Goal: Transaction & Acquisition: Obtain resource

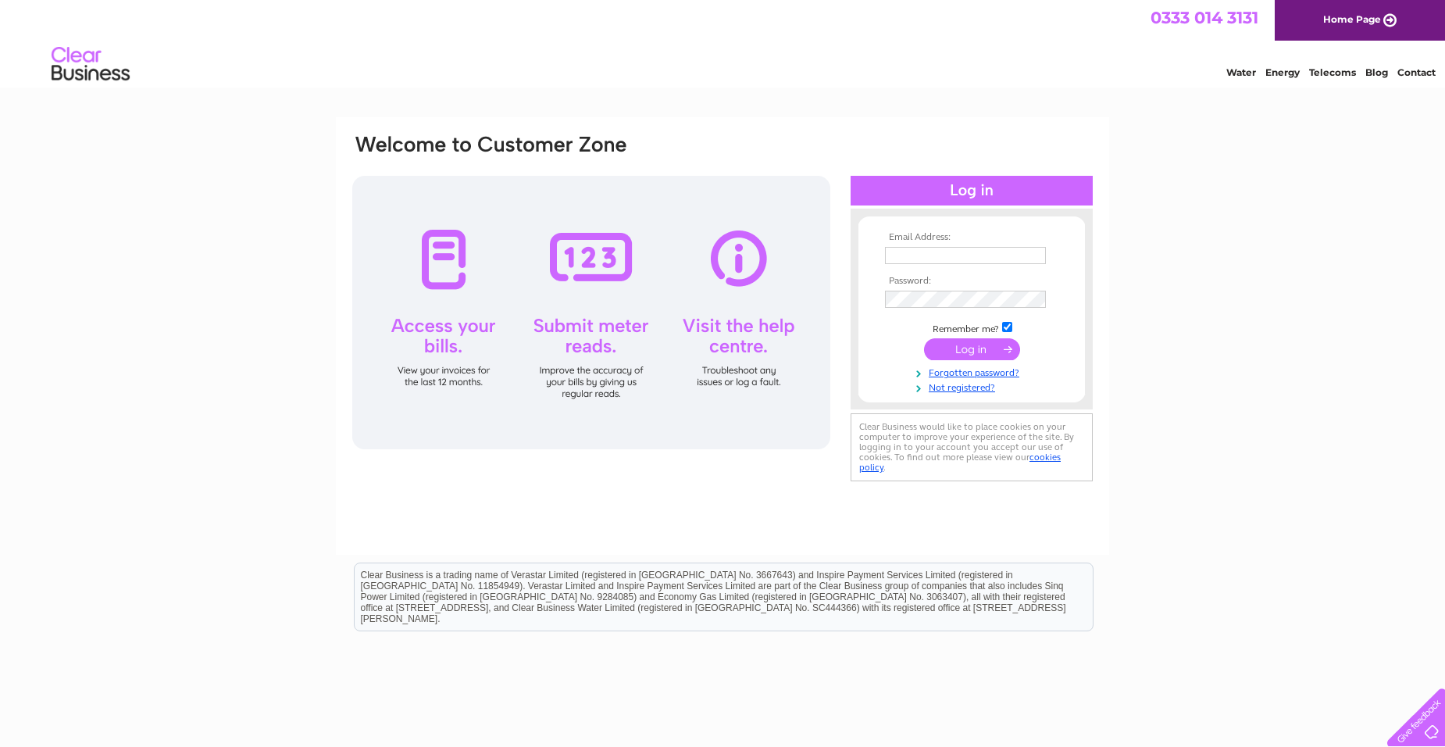
type input "[EMAIL_ADDRESS][DOMAIN_NAME]"
click at [1063, 255] on form "Email Address: accountspayable@watermangroup.com Password: Forgotten password?" at bounding box center [971, 313] width 226 height 162
click at [982, 351] on input "submit" at bounding box center [972, 349] width 96 height 22
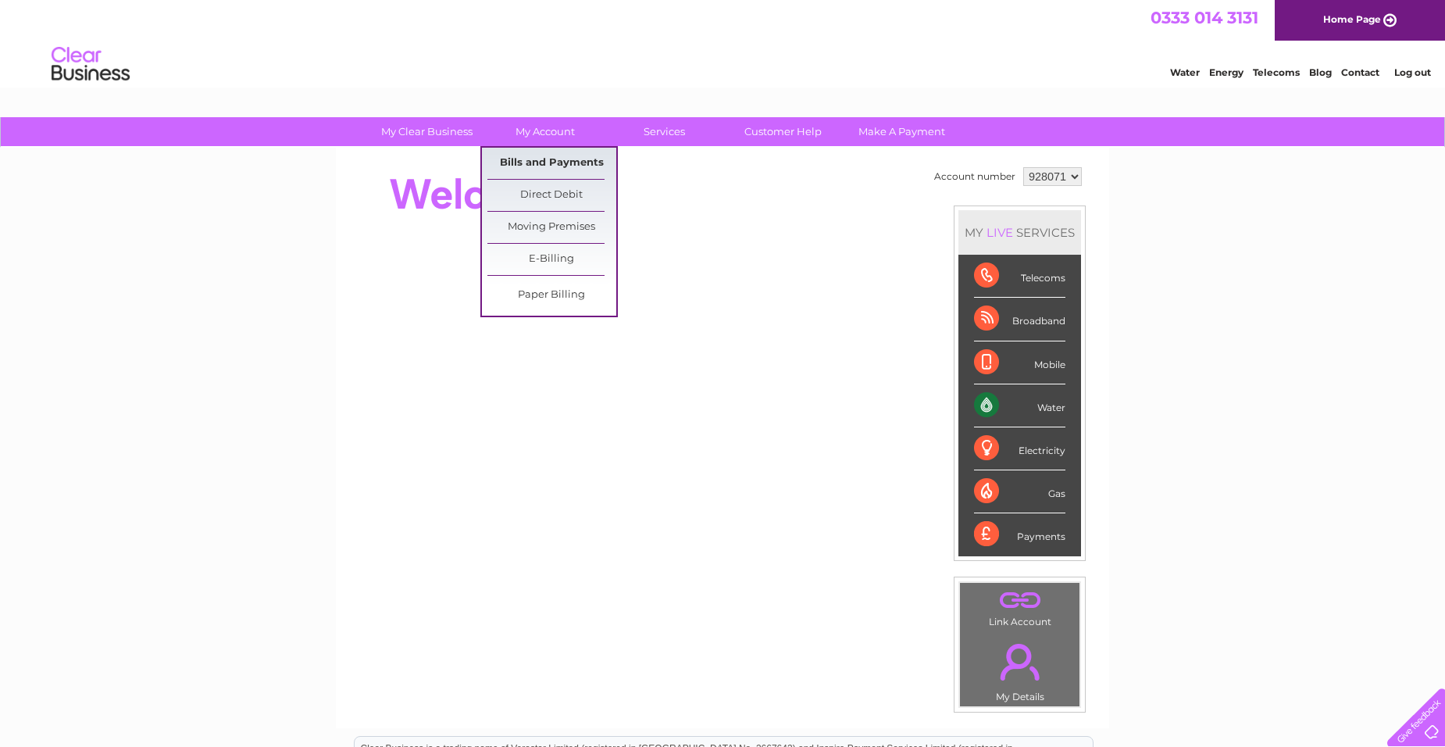
click at [558, 160] on link "Bills and Payments" at bounding box center [551, 163] width 129 height 31
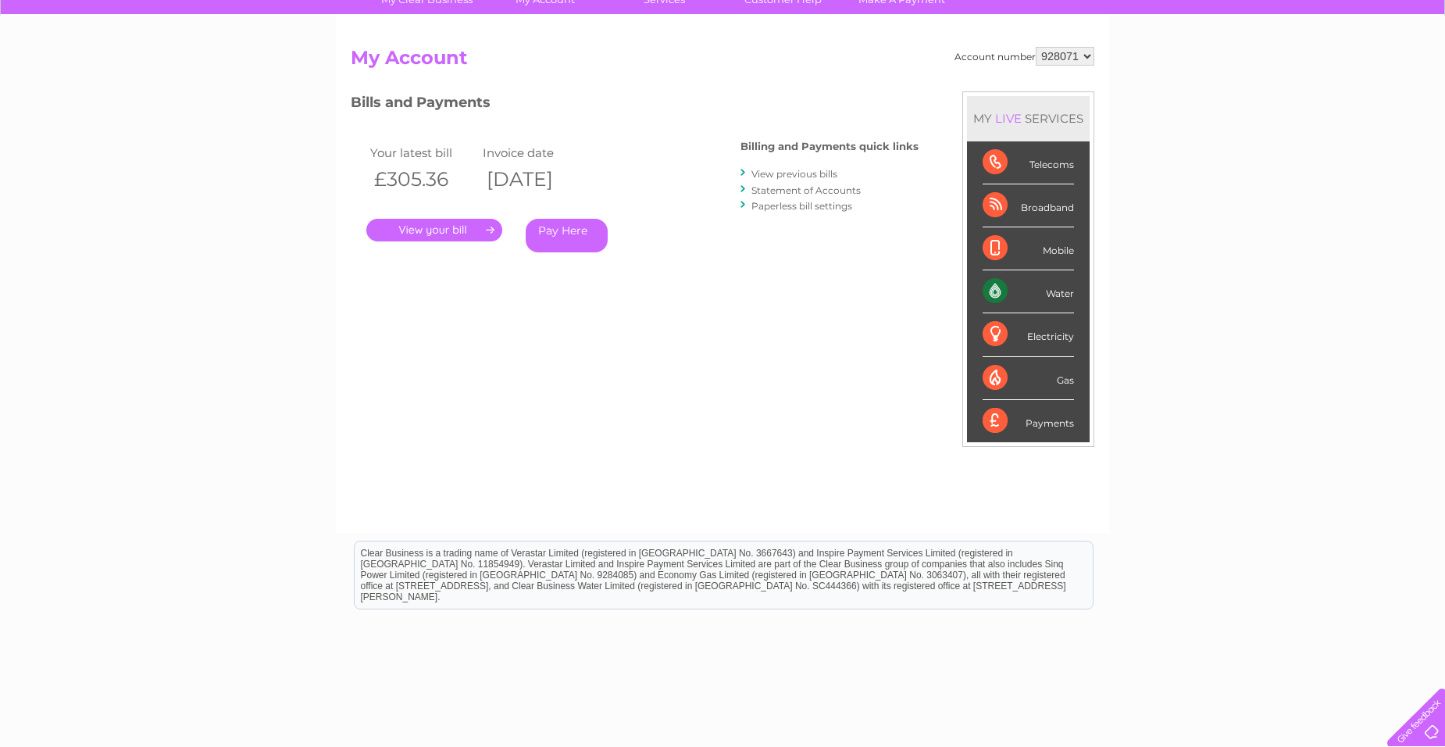
scroll to position [156, 0]
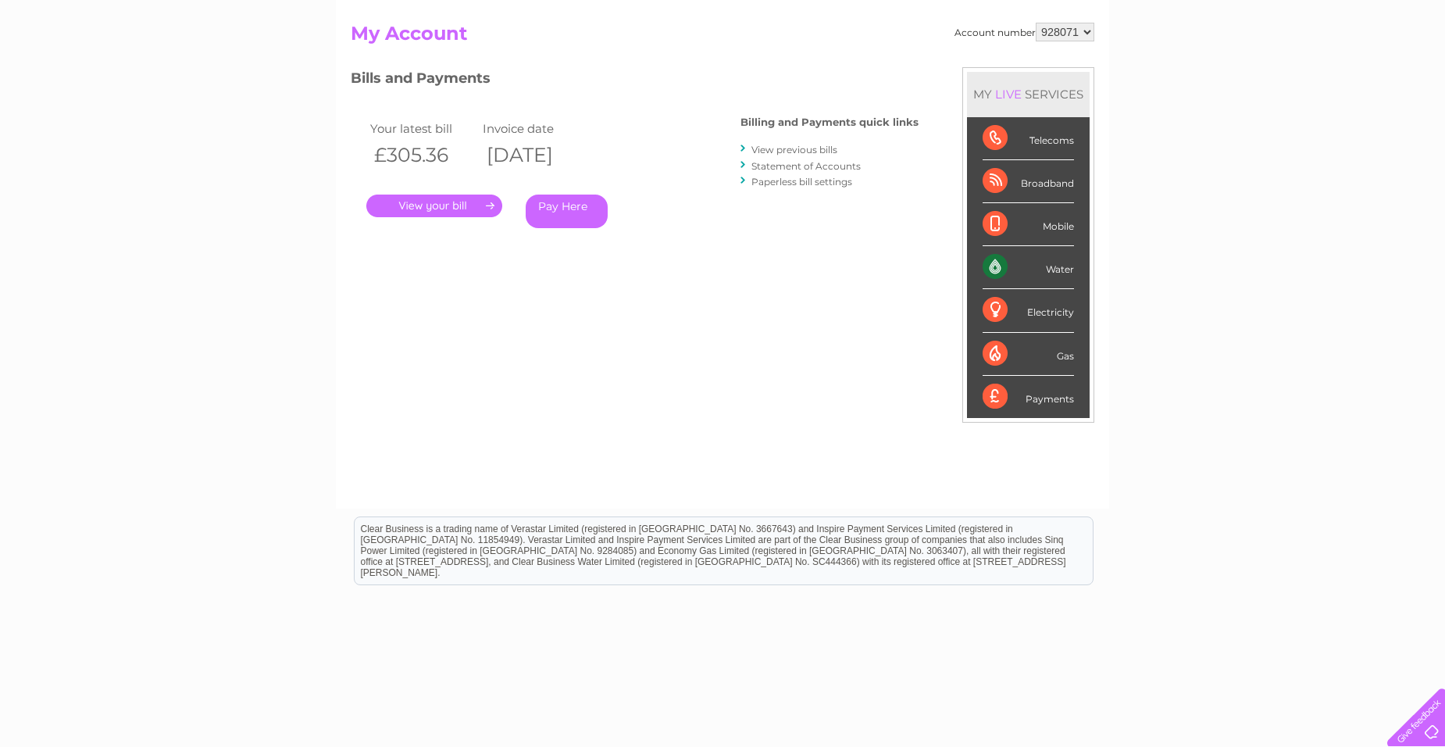
click at [799, 150] on link "View previous bills" at bounding box center [794, 150] width 86 height 12
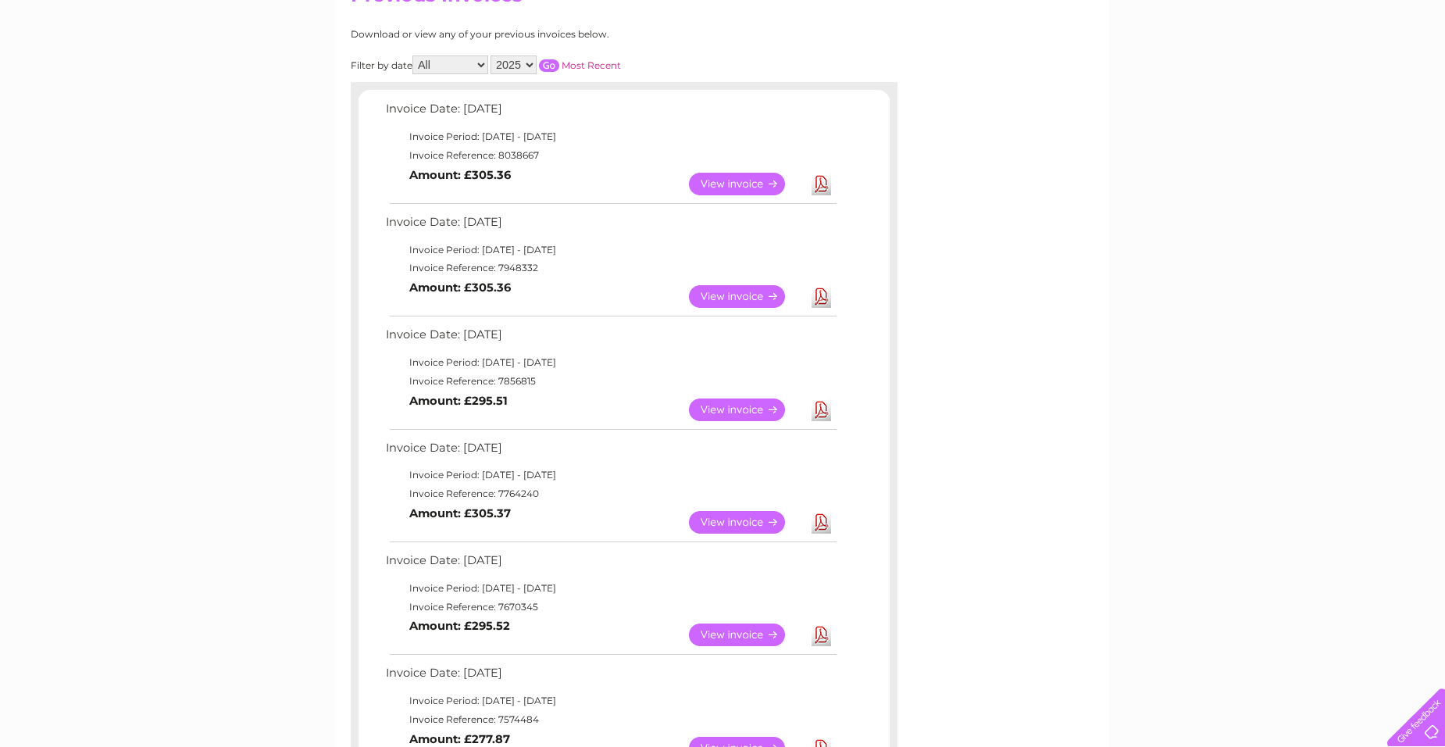
scroll to position [195, 0]
click at [821, 297] on link "Download" at bounding box center [821, 295] width 20 height 23
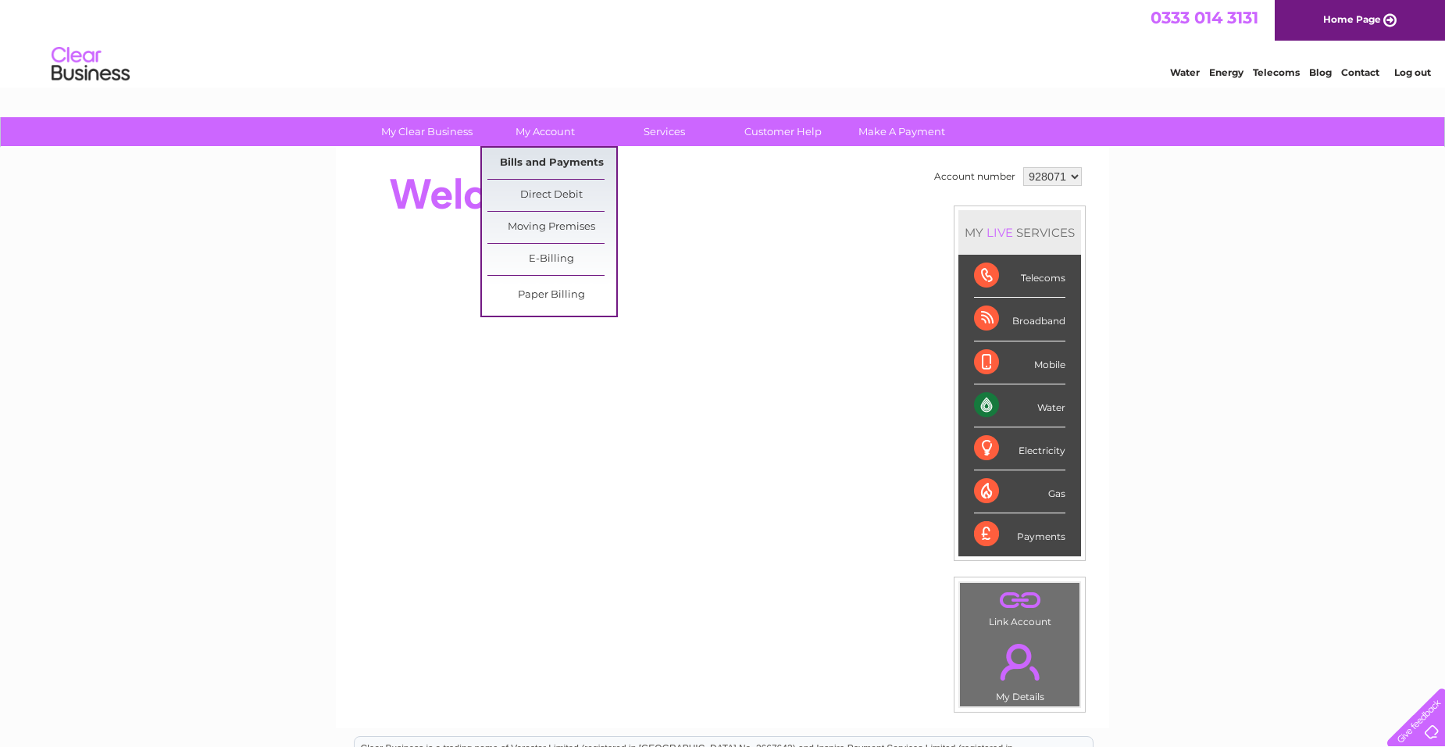
click at [554, 162] on link "Bills and Payments" at bounding box center [551, 163] width 129 height 31
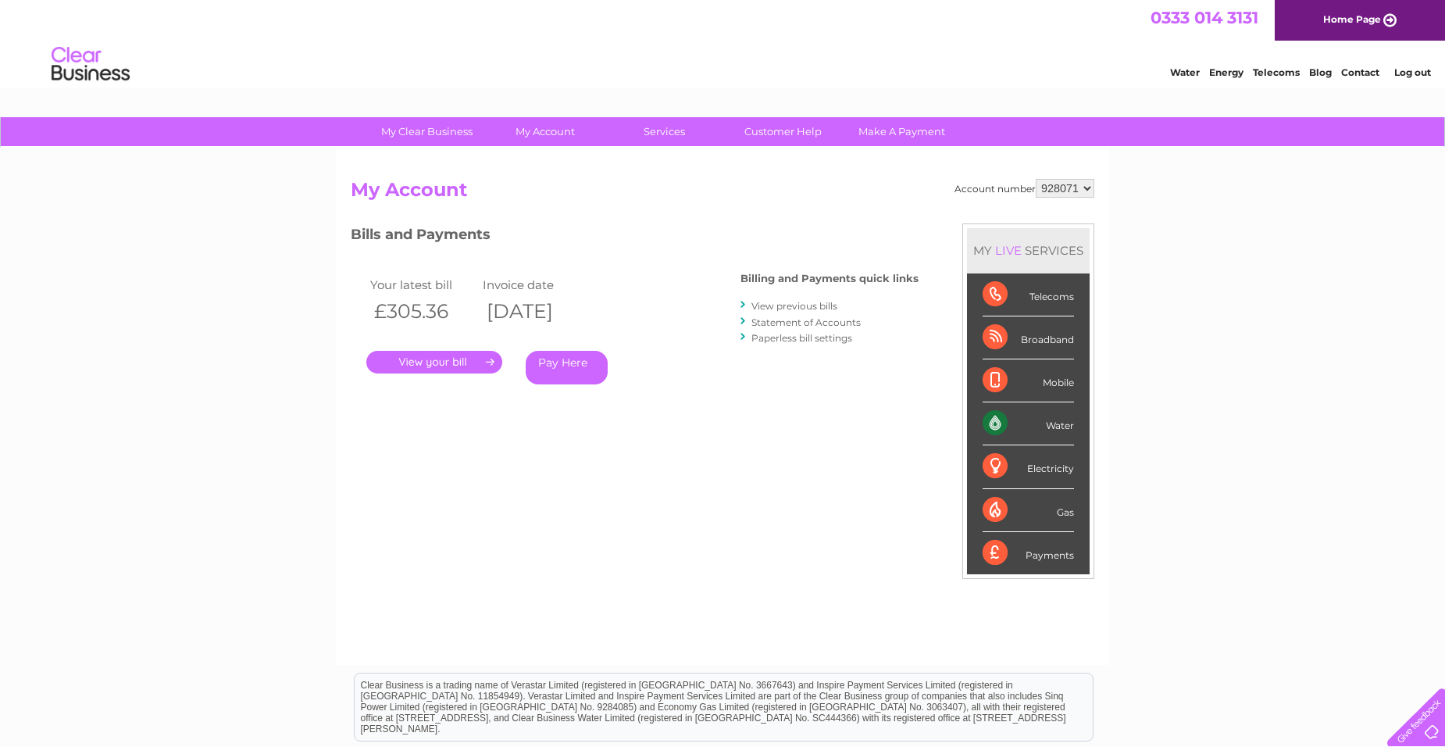
click at [796, 308] on link "View previous bills" at bounding box center [794, 306] width 86 height 12
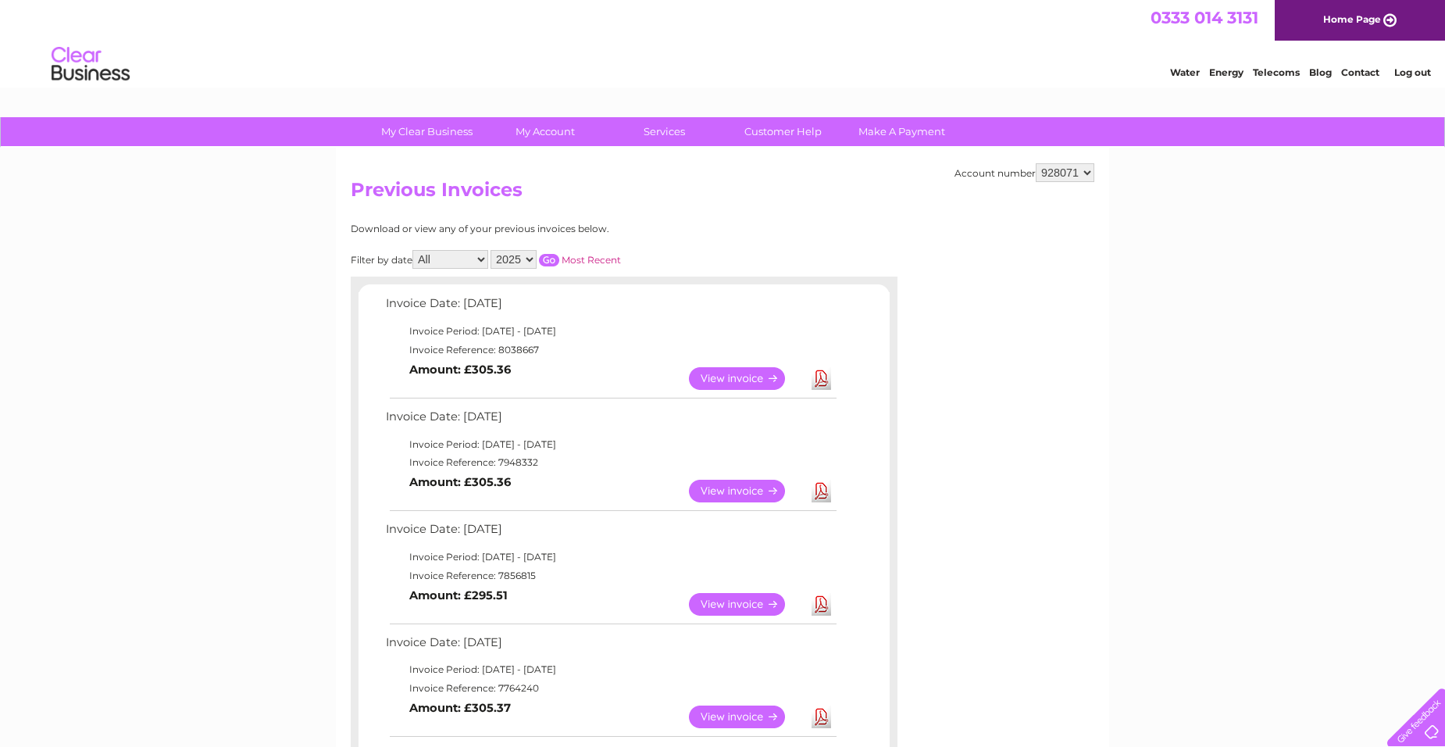
click at [826, 376] on link "Download" at bounding box center [821, 378] width 20 height 23
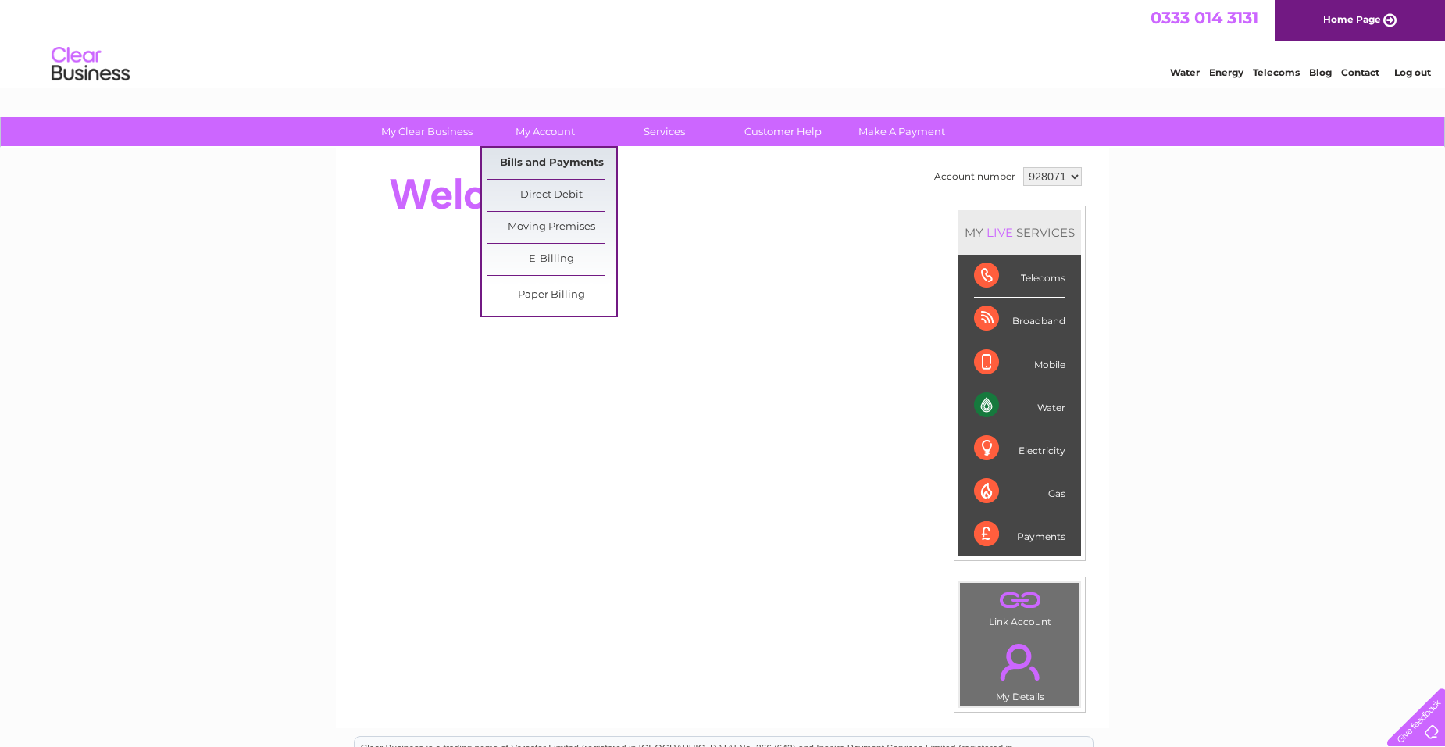
click at [560, 165] on link "Bills and Payments" at bounding box center [551, 163] width 129 height 31
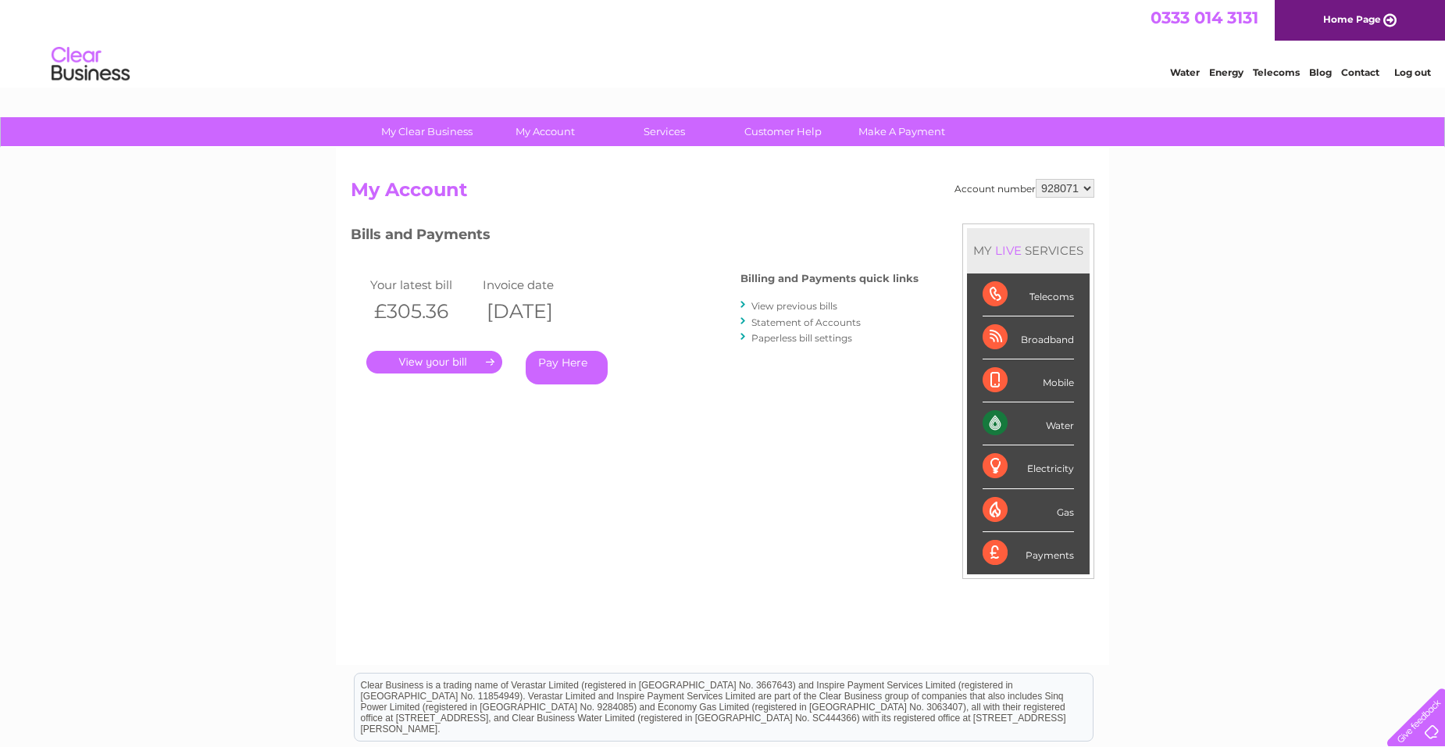
click at [1085, 190] on select "928071 970708" at bounding box center [1064, 188] width 59 height 19
select select "970708"
click at [1035, 179] on select "928071 970708" at bounding box center [1064, 188] width 59 height 19
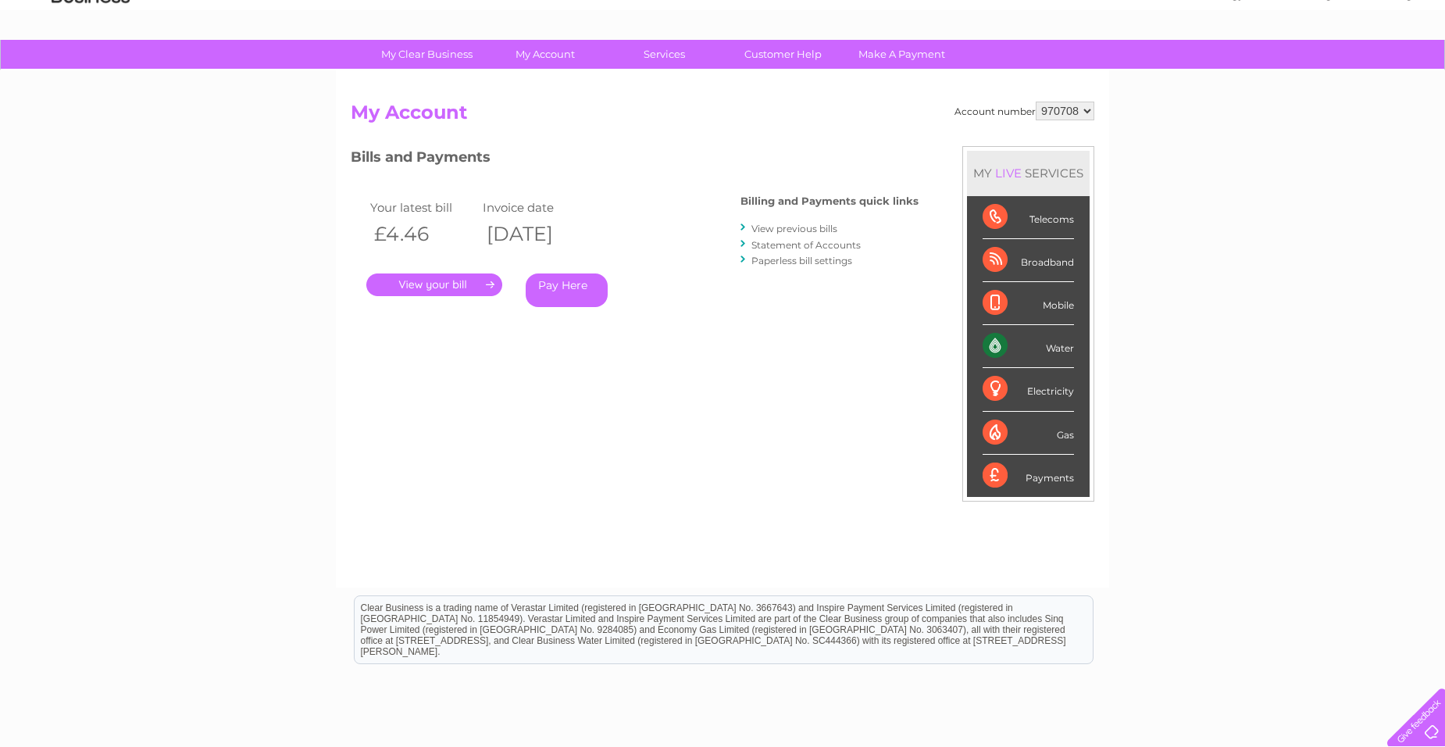
scroll to position [78, 0]
click at [809, 228] on link "View previous bills" at bounding box center [794, 228] width 86 height 12
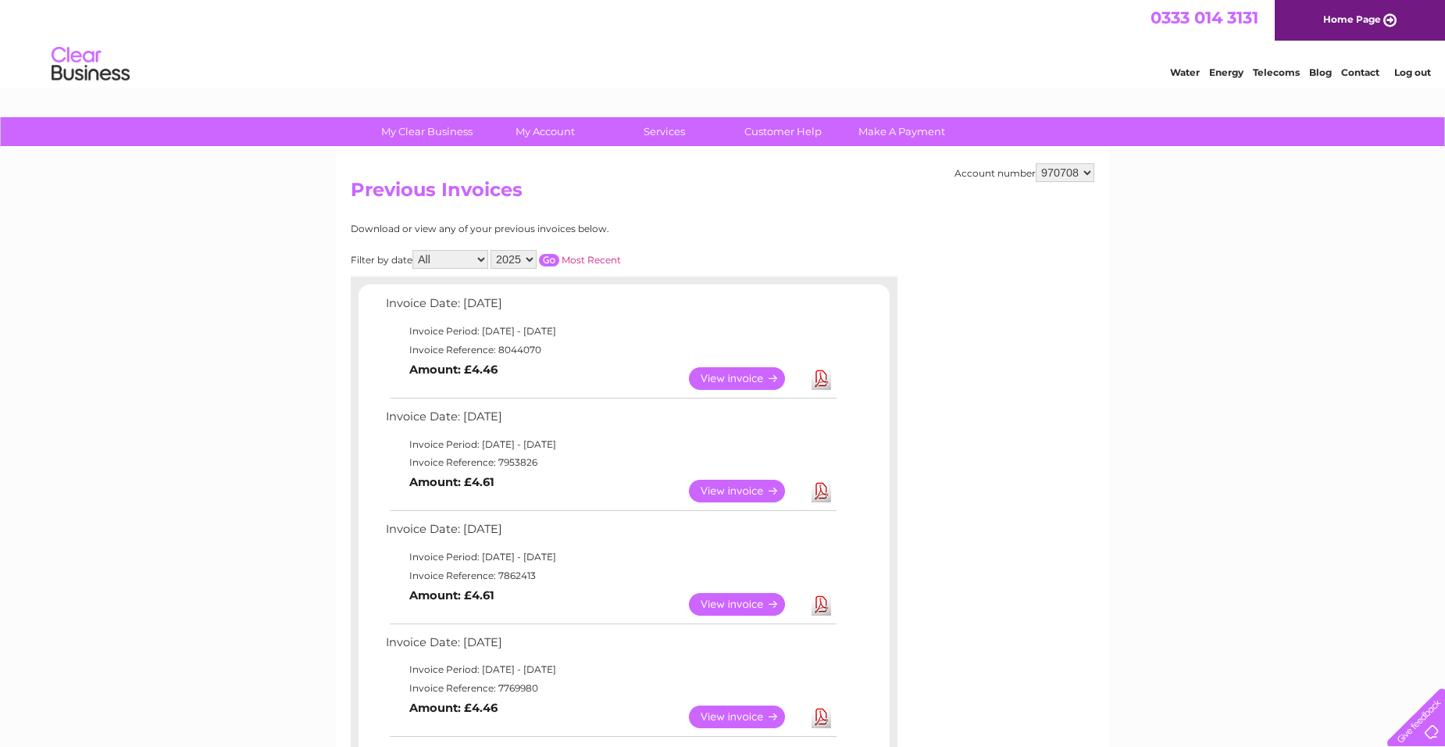
click at [740, 378] on link "View" at bounding box center [746, 378] width 115 height 23
click at [822, 375] on link "Download" at bounding box center [821, 378] width 20 height 23
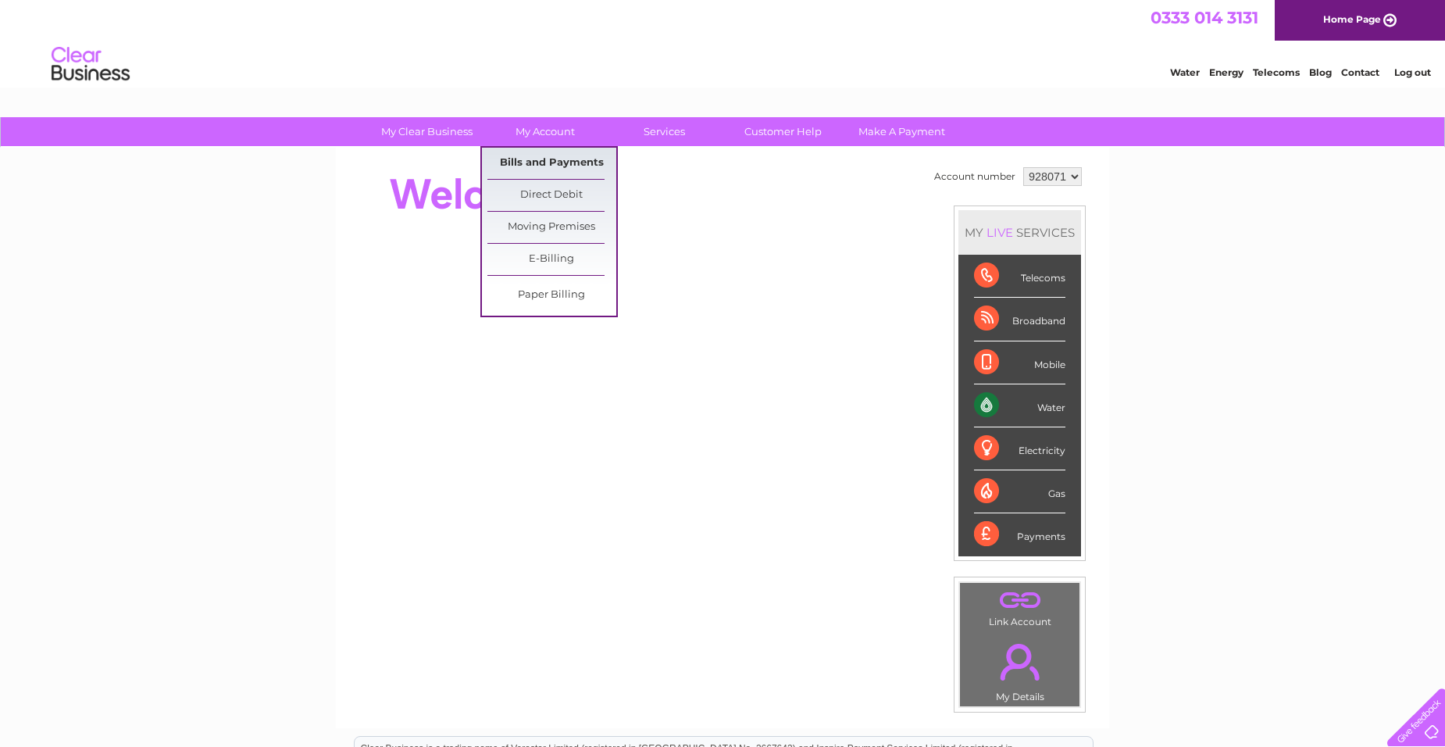
click at [558, 161] on link "Bills and Payments" at bounding box center [551, 163] width 129 height 31
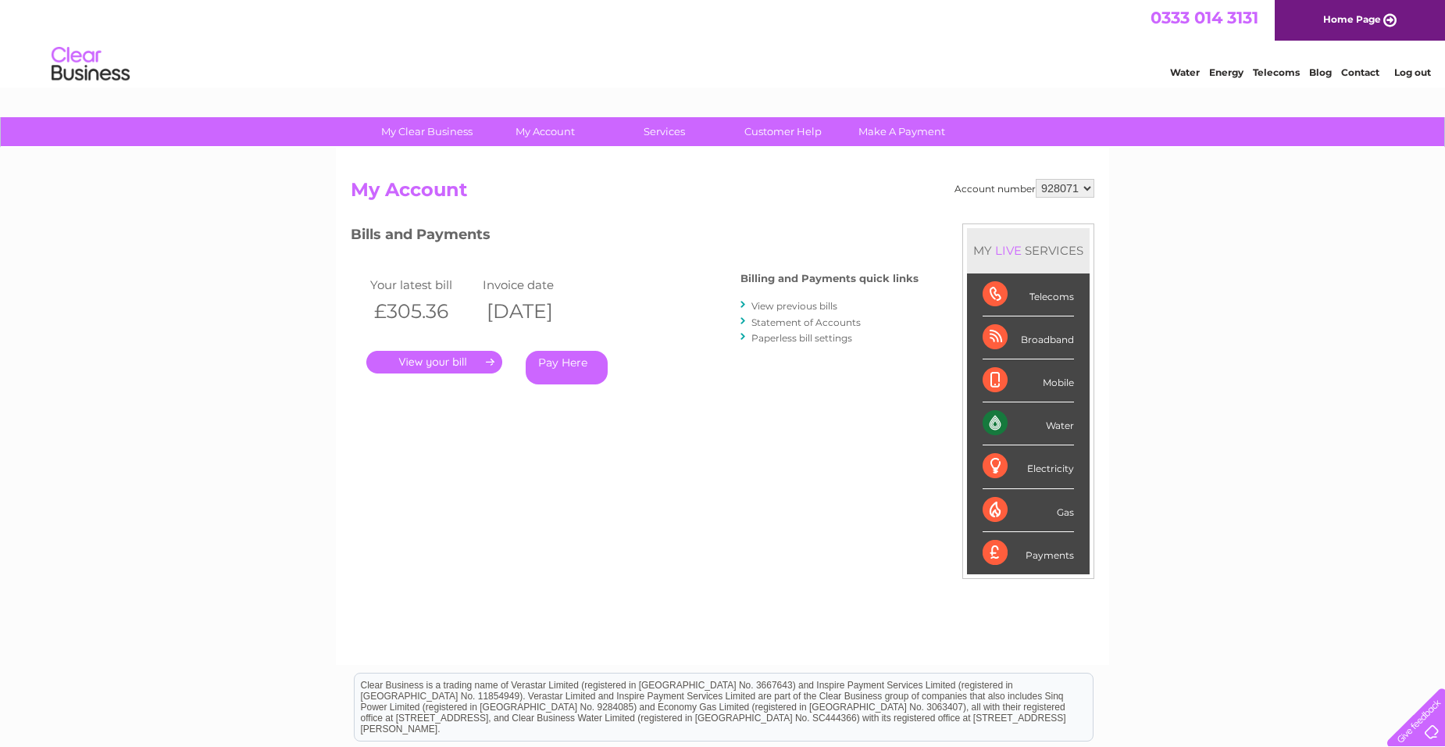
click at [1087, 189] on select "928071 970708" at bounding box center [1064, 188] width 59 height 19
select select "970708"
click at [1035, 179] on select "928071 970708" at bounding box center [1064, 188] width 59 height 19
click at [799, 305] on link "View previous bills" at bounding box center [794, 306] width 86 height 12
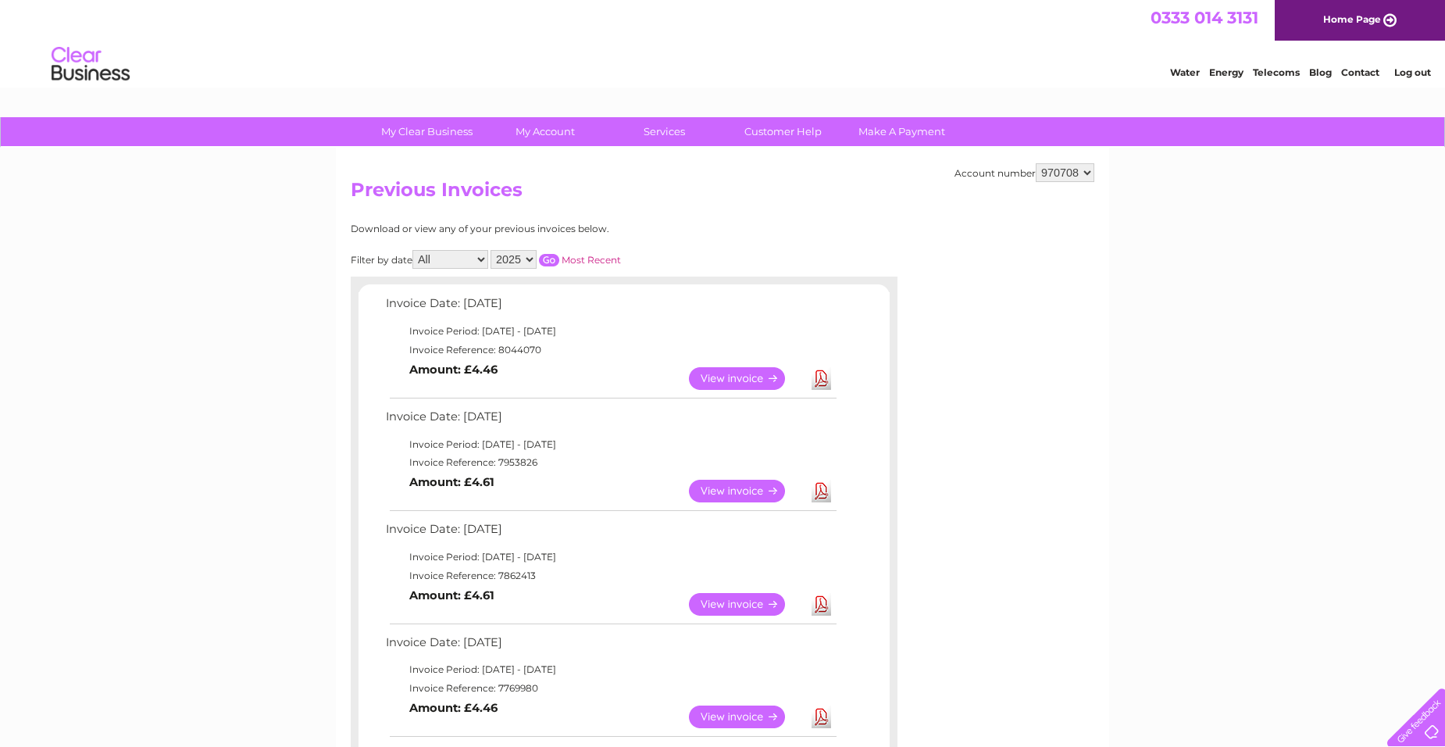
click at [818, 375] on link "Download" at bounding box center [821, 378] width 20 height 23
click at [822, 494] on link "Download" at bounding box center [821, 490] width 20 height 23
